Goal: Information Seeking & Learning: Check status

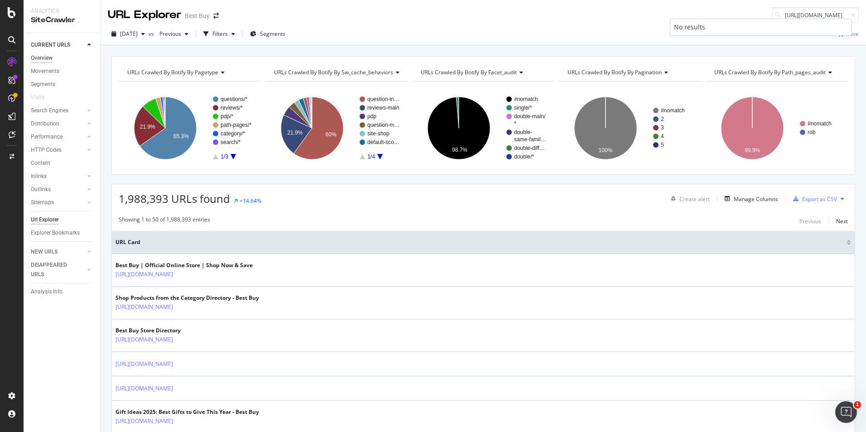
click at [43, 58] on div "Overview" at bounding box center [42, 58] width 22 height 10
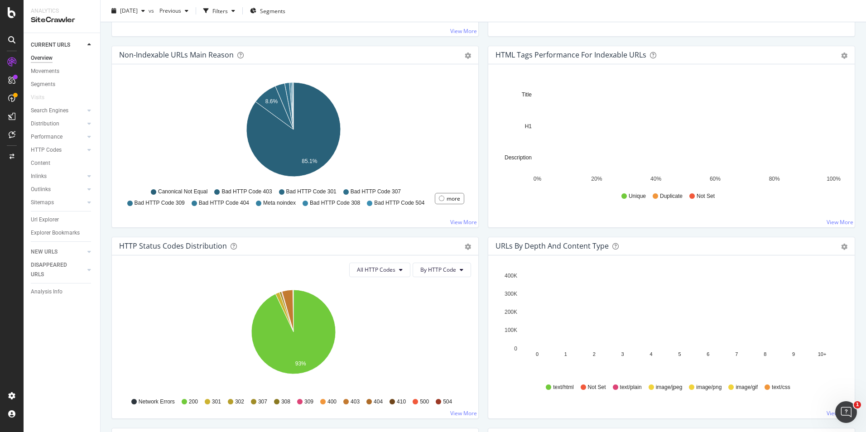
scroll to position [362, 0]
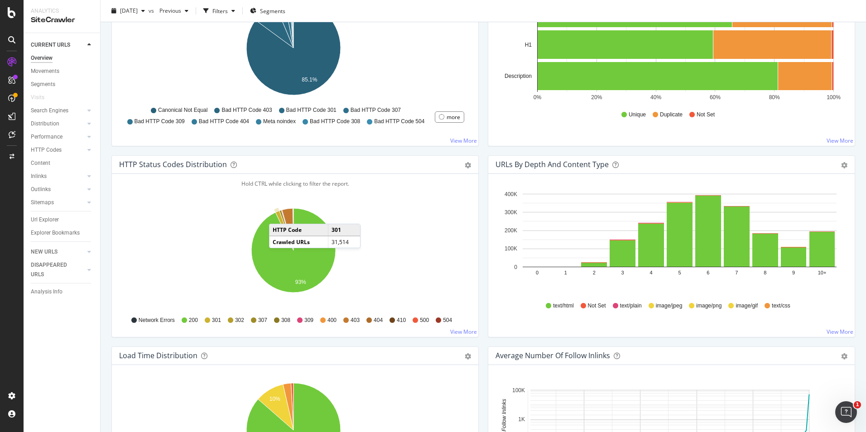
click at [278, 215] on icon "A chart." at bounding box center [284, 231] width 18 height 40
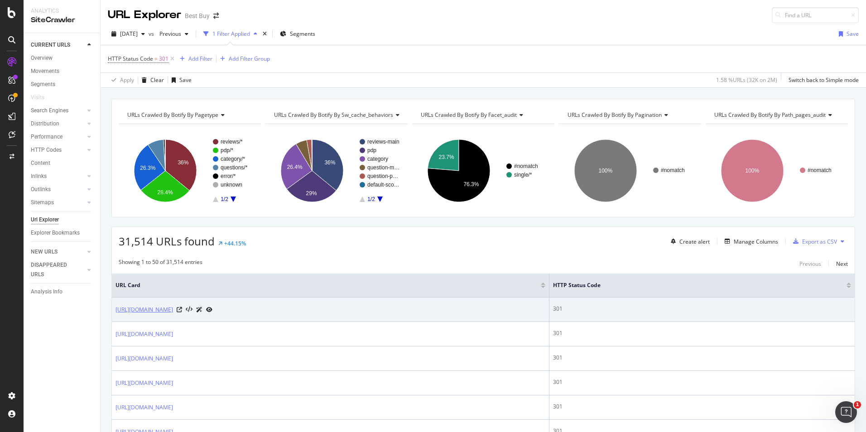
click at [173, 308] on link "[URL][DOMAIN_NAME]" at bounding box center [144, 309] width 58 height 9
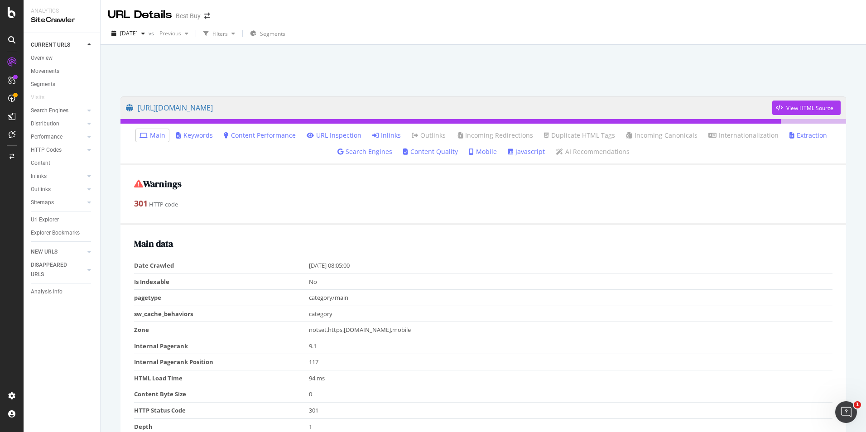
click at [377, 135] on icon at bounding box center [375, 135] width 6 height 6
